Goal: Find specific fact: Find specific fact

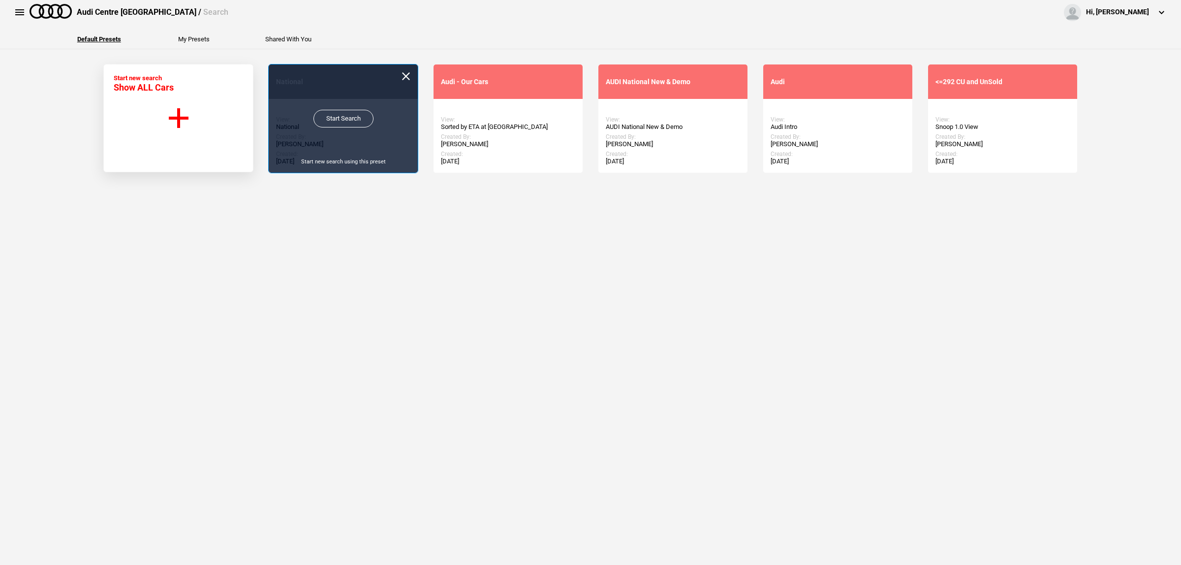
click at [338, 121] on link "Start Search" at bounding box center [343, 119] width 60 height 18
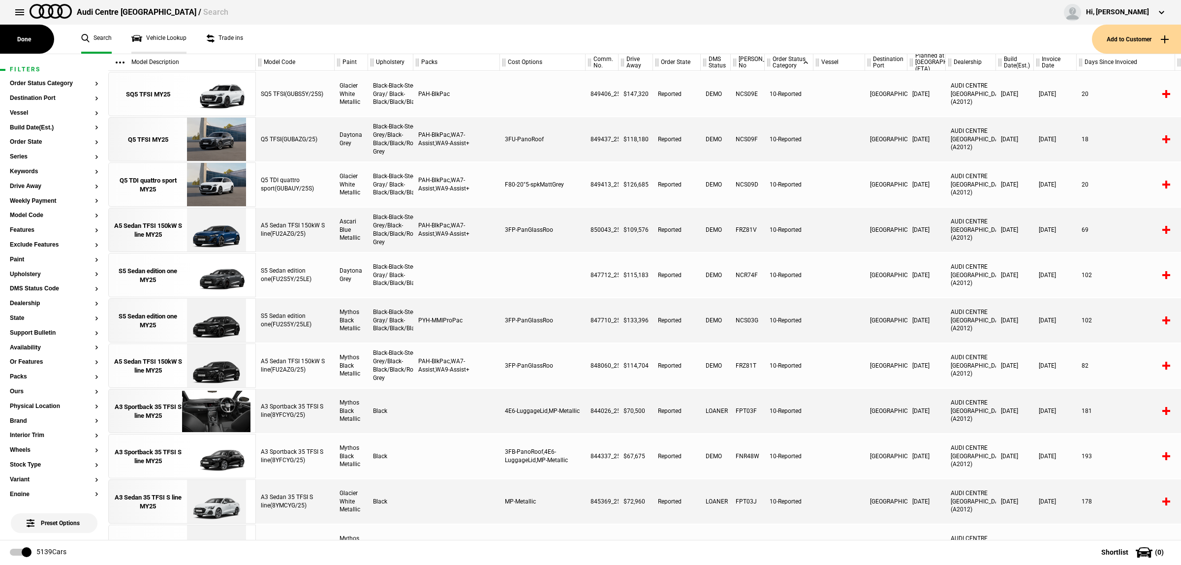
click at [161, 43] on link "Vehicle Lookup" at bounding box center [158, 39] width 55 height 29
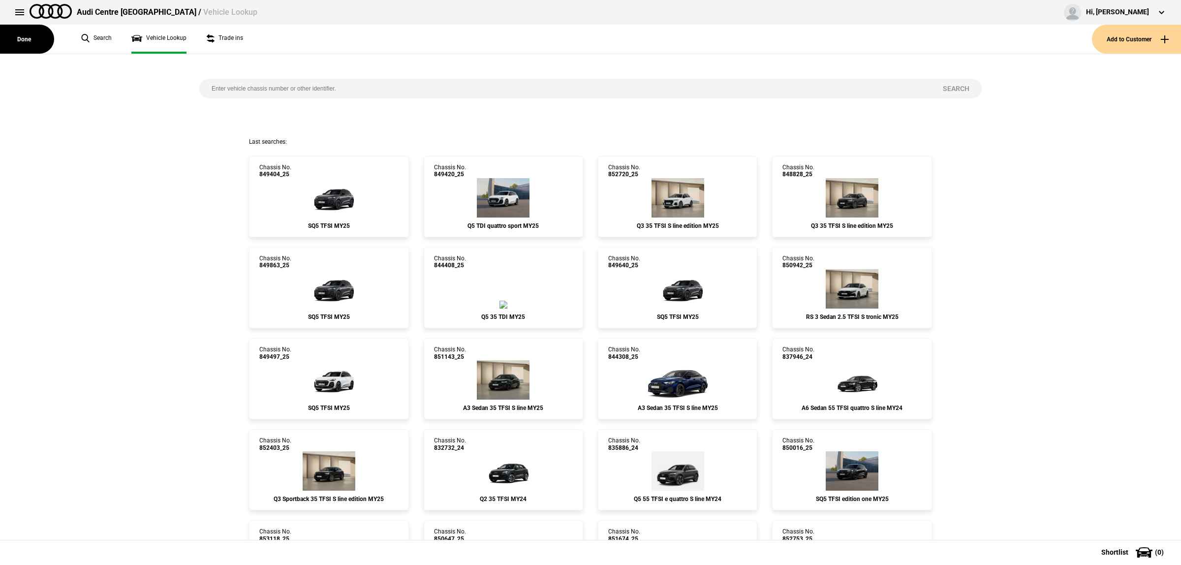
click at [269, 88] on input "search" at bounding box center [564, 89] width 731 height 20
paste input "848828"
type input "848828"
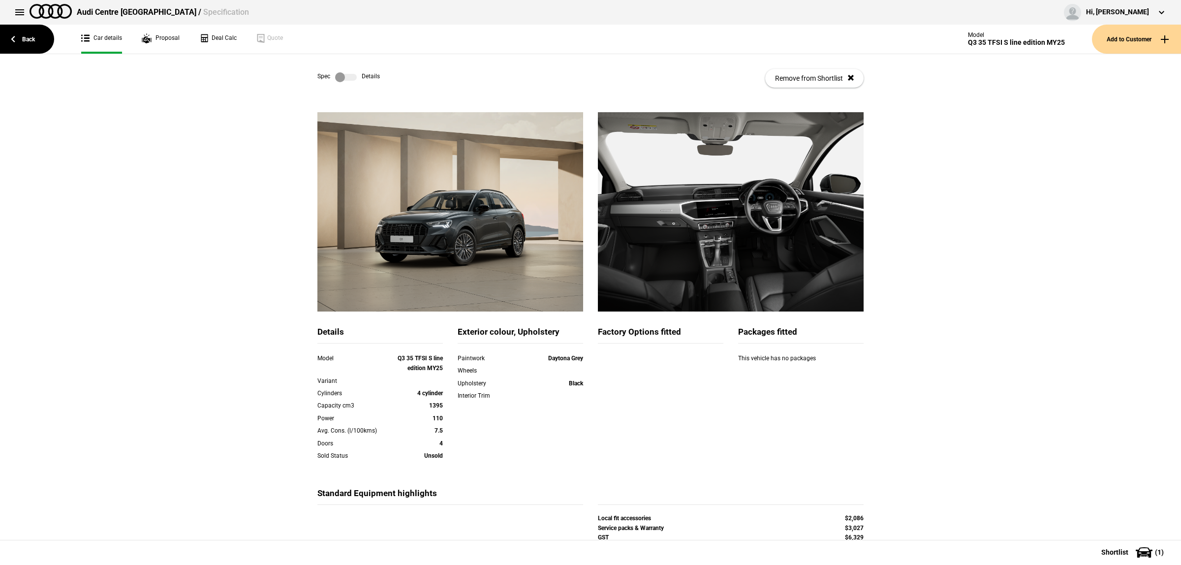
click at [337, 74] on label at bounding box center [346, 77] width 22 height 10
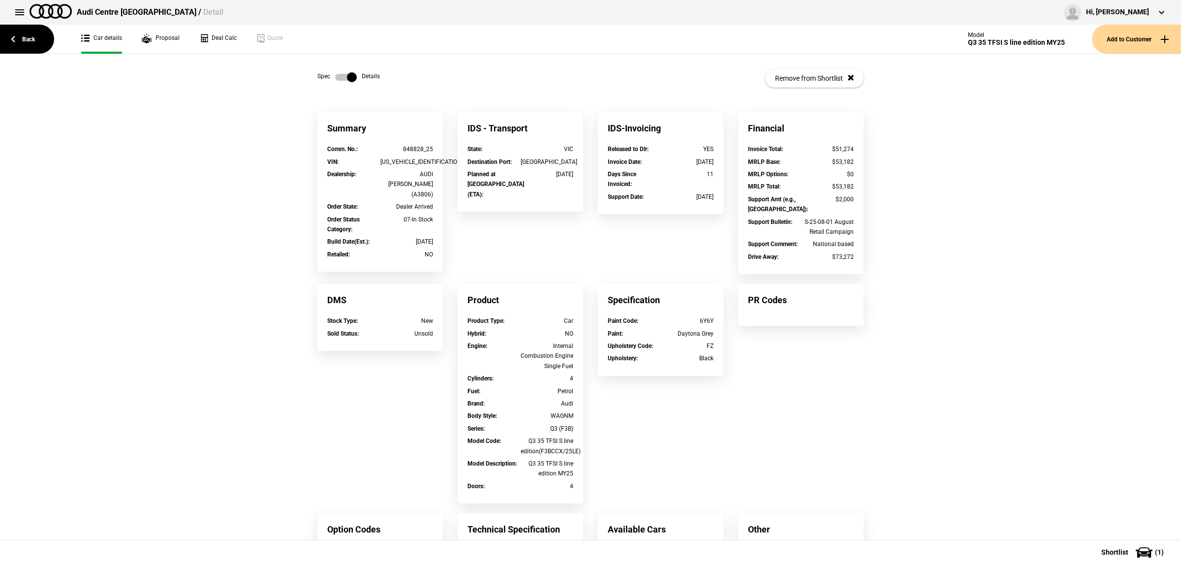
click at [337, 74] on label at bounding box center [346, 77] width 22 height 10
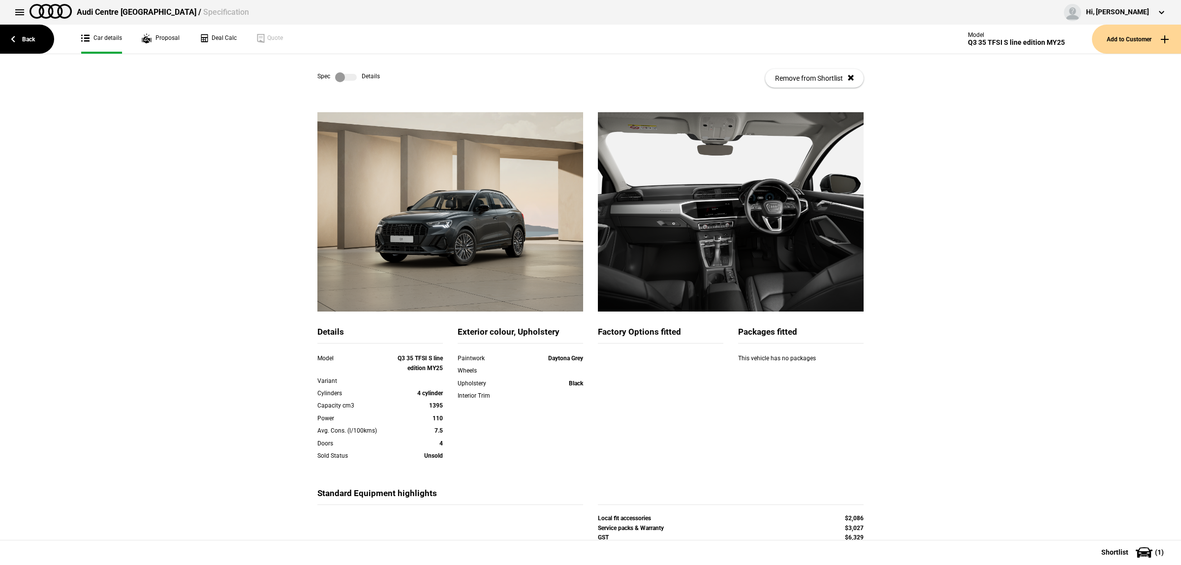
click at [340, 77] on label at bounding box center [346, 77] width 22 height 10
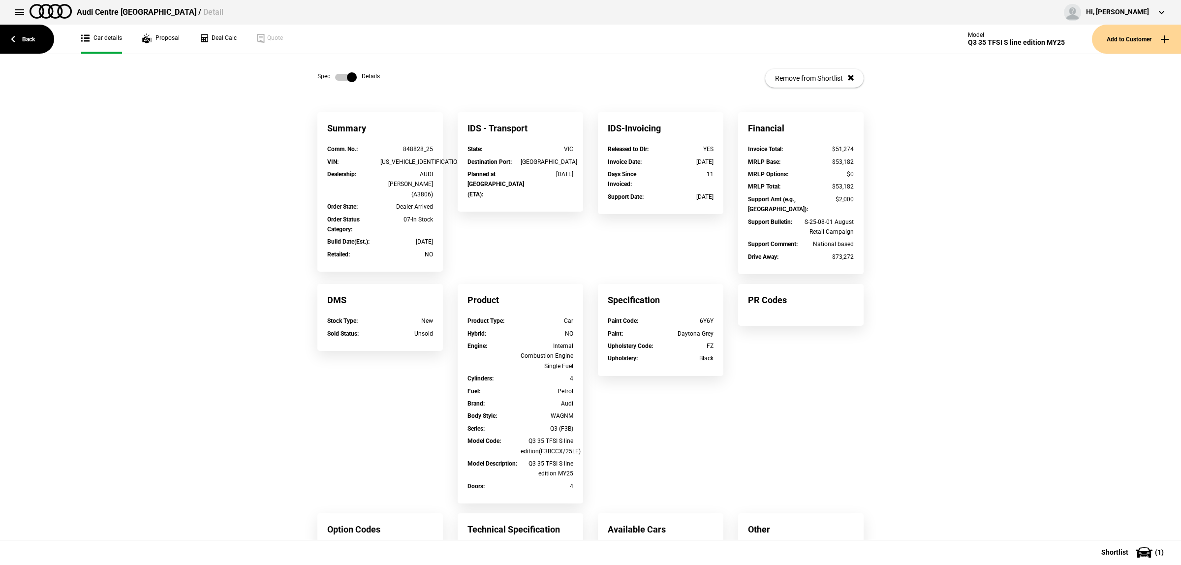
click at [401, 158] on div "[US_VEHICLE_IDENTIFICATION_NUMBER]" at bounding box center [406, 162] width 53 height 10
drag, startPoint x: 401, startPoint y: 158, endPoint x: 399, endPoint y: 166, distance: 8.2
copy div "[US_VEHICLE_IDENTIFICATION_NUMBER]"
